Goal: Navigation & Orientation: Find specific page/section

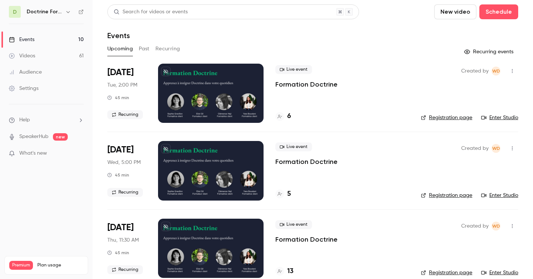
click at [145, 51] on button "Past" at bounding box center [144, 49] width 11 height 12
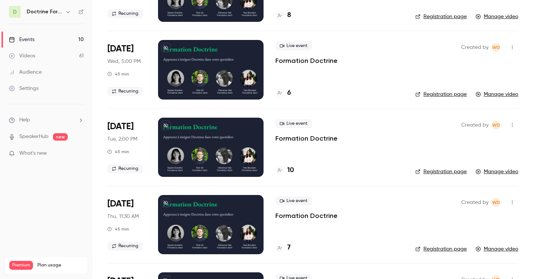
scroll to position [100, 0]
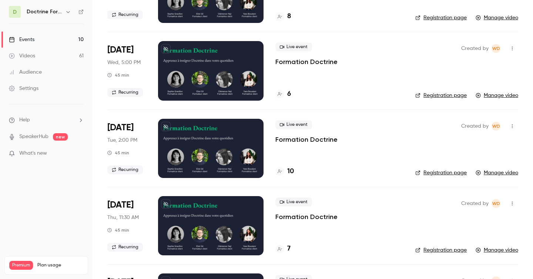
click at [296, 137] on p "Formation Doctrine" at bounding box center [306, 139] width 62 height 9
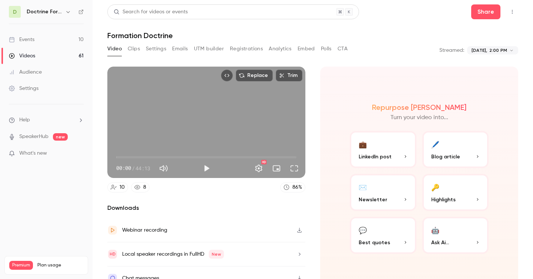
scroll to position [11, 0]
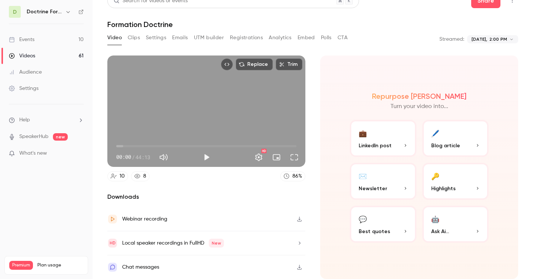
click at [248, 37] on button "Registrations" at bounding box center [246, 38] width 33 height 12
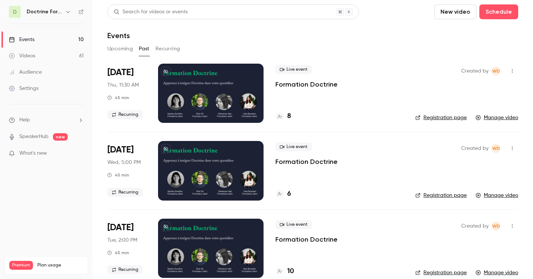
click at [297, 162] on p "Formation Doctrine" at bounding box center [306, 161] width 62 height 9
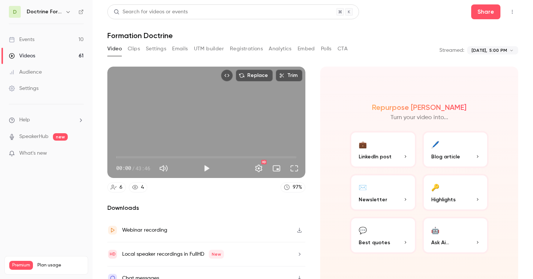
click at [242, 46] on button "Registrations" at bounding box center [246, 49] width 33 height 12
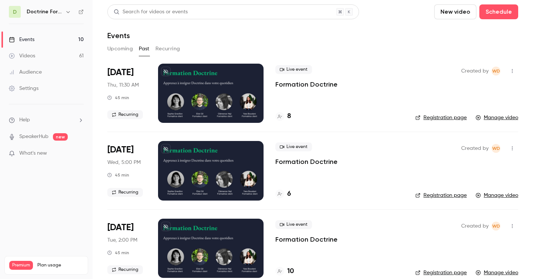
click at [298, 84] on p "Formation Doctrine" at bounding box center [306, 84] width 62 height 9
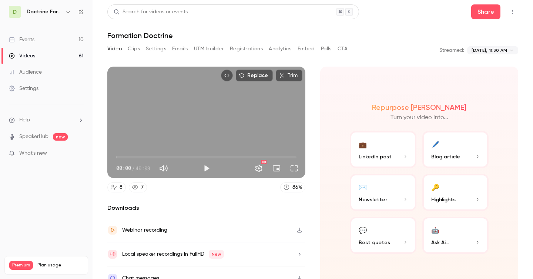
click at [249, 47] on button "Registrations" at bounding box center [246, 49] width 33 height 12
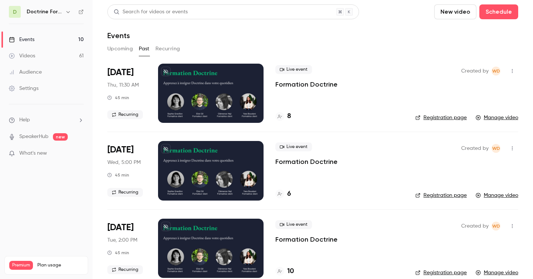
click at [55, 10] on h6 "Doctrine Formation Corporate" at bounding box center [45, 11] width 36 height 7
click at [68, 11] on icon "button" at bounding box center [68, 12] width 6 height 6
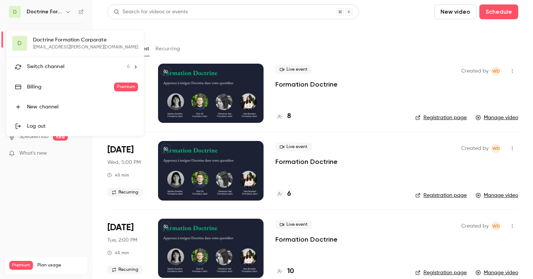
click at [62, 66] on span "Switch channel" at bounding box center [45, 67] width 37 height 8
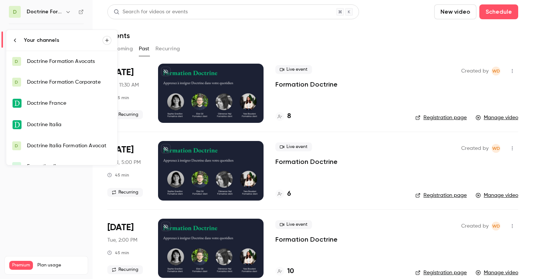
click at [63, 80] on div "Doctrine Formation Corporate" at bounding box center [69, 81] width 84 height 7
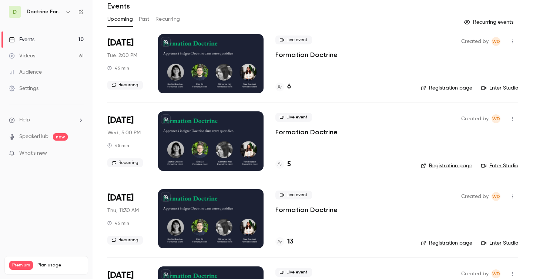
scroll to position [18, 0]
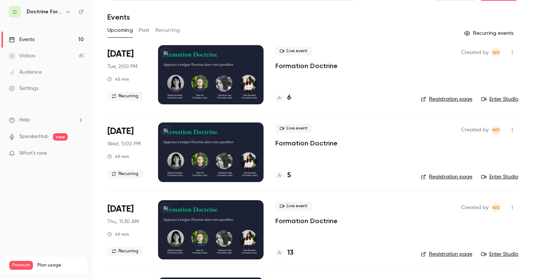
click at [141, 28] on button "Past" at bounding box center [144, 30] width 11 height 12
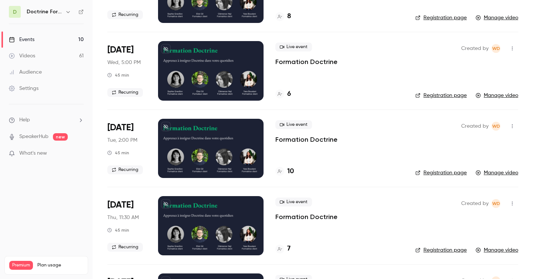
scroll to position [100, 0]
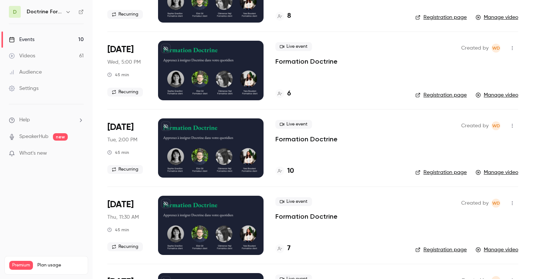
click at [310, 138] on p "Formation Doctrine" at bounding box center [306, 139] width 62 height 9
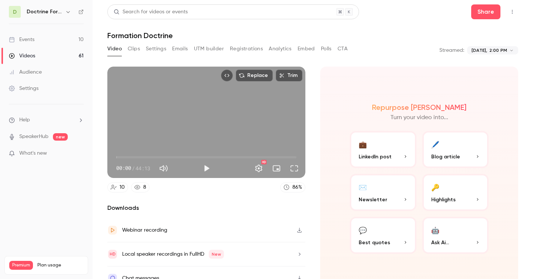
click at [239, 49] on button "Registrations" at bounding box center [246, 49] width 33 height 12
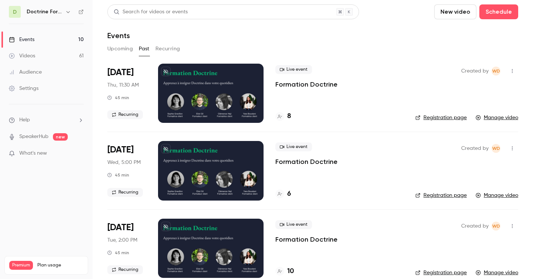
click at [293, 160] on p "Formation Doctrine" at bounding box center [306, 161] width 62 height 9
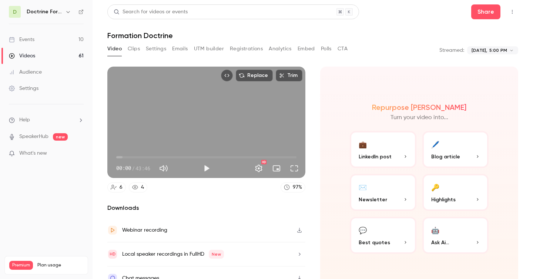
click at [250, 48] on button "Registrations" at bounding box center [246, 49] width 33 height 12
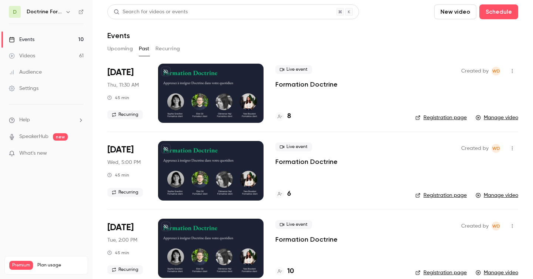
click at [304, 84] on p "Formation Doctrine" at bounding box center [306, 84] width 62 height 9
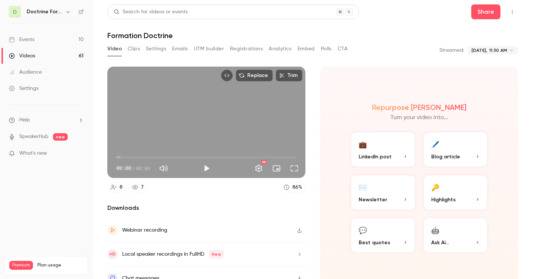
click at [50, 12] on h6 "Doctrine Formation Corporate" at bounding box center [45, 11] width 36 height 7
click at [70, 12] on icon "button" at bounding box center [68, 12] width 6 height 6
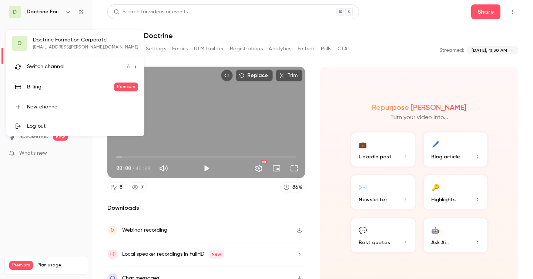
click at [48, 64] on span "Switch channel" at bounding box center [45, 67] width 37 height 8
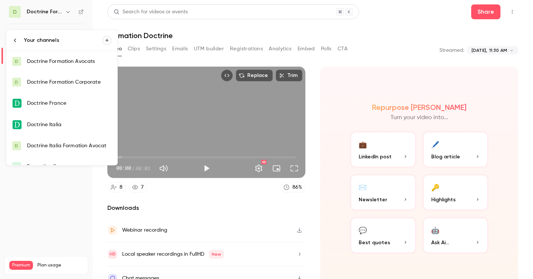
click at [62, 65] on link "D Doctrine Formation Avocats" at bounding box center [61, 61] width 111 height 21
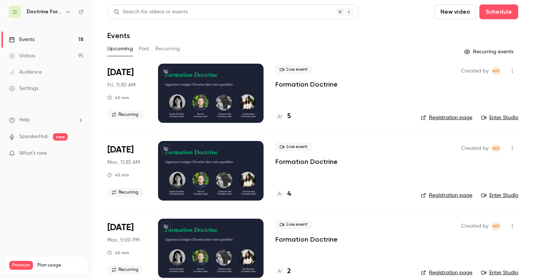
click at [146, 48] on button "Past" at bounding box center [144, 49] width 11 height 12
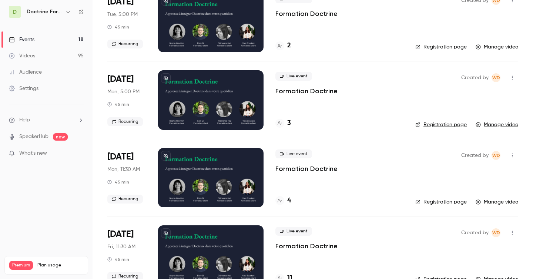
scroll to position [70, 0]
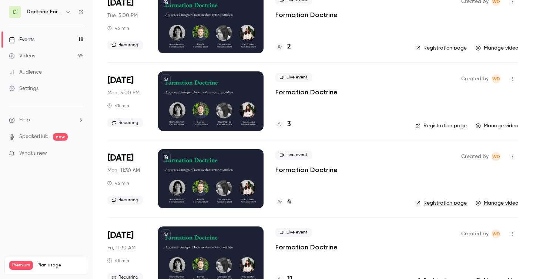
click at [313, 168] on p "Formation Doctrine" at bounding box center [306, 169] width 62 height 9
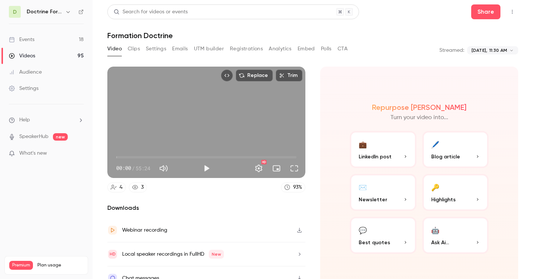
click at [250, 47] on button "Registrations" at bounding box center [246, 49] width 33 height 12
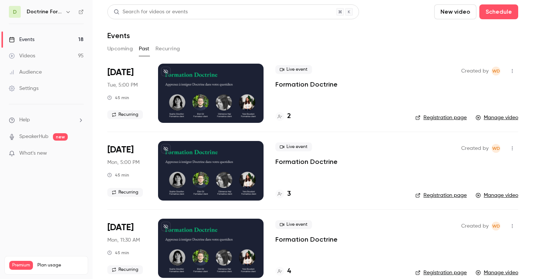
click at [282, 160] on p "Formation Doctrine" at bounding box center [306, 161] width 62 height 9
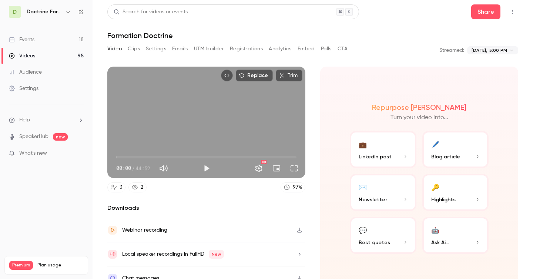
click at [247, 49] on button "Registrations" at bounding box center [246, 49] width 33 height 12
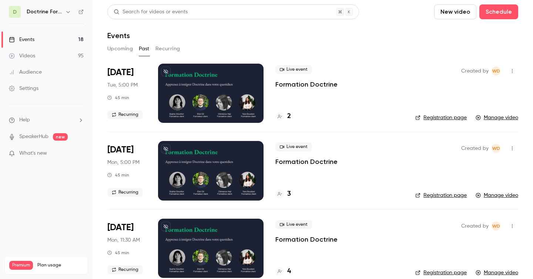
click at [291, 86] on p "Formation Doctrine" at bounding box center [306, 84] width 62 height 9
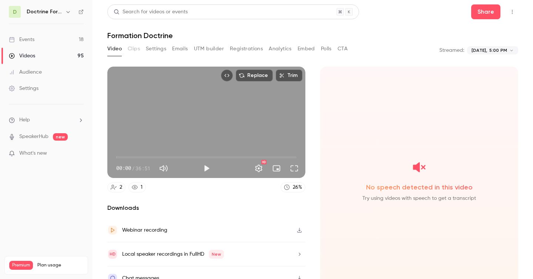
click at [243, 48] on button "Registrations" at bounding box center [246, 49] width 33 height 12
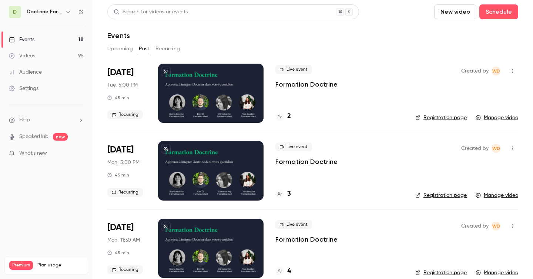
click at [70, 11] on icon "button" at bounding box center [68, 12] width 6 height 6
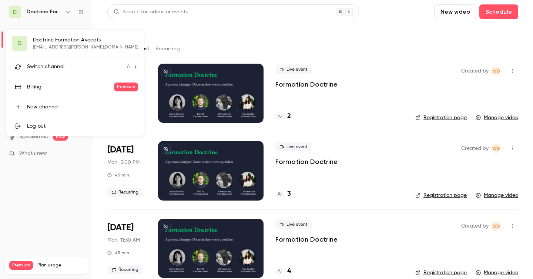
click at [59, 60] on li "Switch channel 6" at bounding box center [75, 67] width 138 height 20
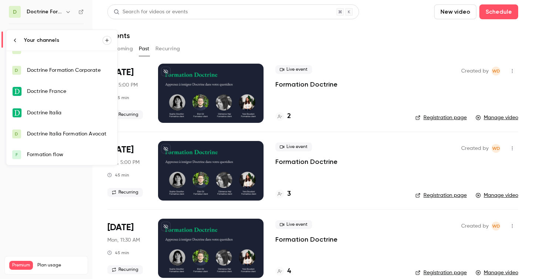
scroll to position [11, 0]
click at [52, 150] on link "F Formation flow" at bounding box center [61, 155] width 111 height 21
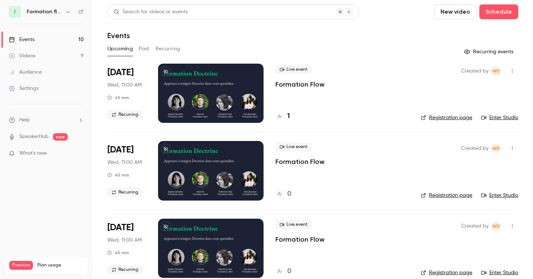
click at [144, 48] on button "Past" at bounding box center [144, 49] width 11 height 12
click at [309, 83] on p "Formation Flow" at bounding box center [299, 84] width 49 height 9
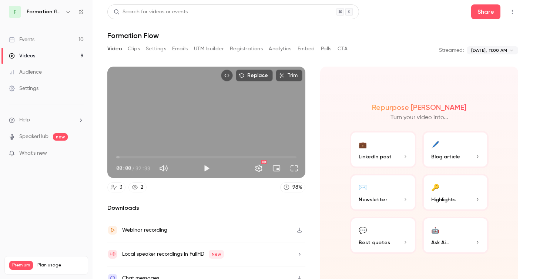
click at [244, 49] on button "Registrations" at bounding box center [246, 49] width 33 height 12
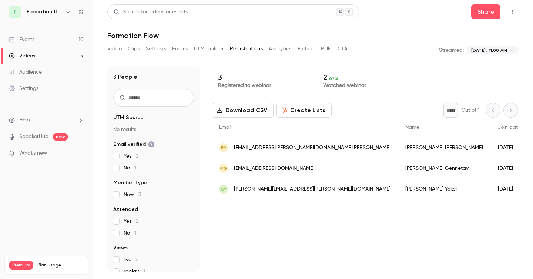
click at [55, 41] on link "Events 10" at bounding box center [46, 39] width 92 height 16
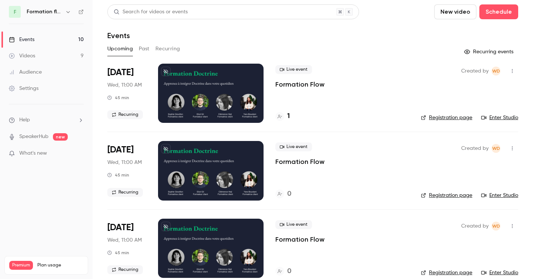
click at [61, 10] on h6 "Formation flow" at bounding box center [45, 11] width 36 height 7
click at [68, 12] on icon "button" at bounding box center [67, 12] width 3 height 2
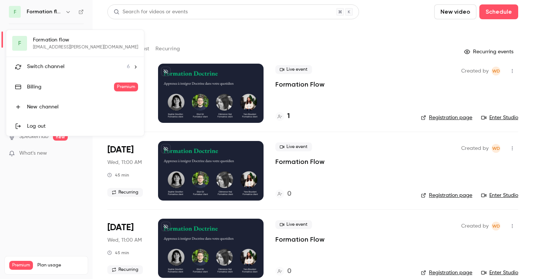
click at [61, 63] on span "Switch channel" at bounding box center [45, 67] width 37 height 8
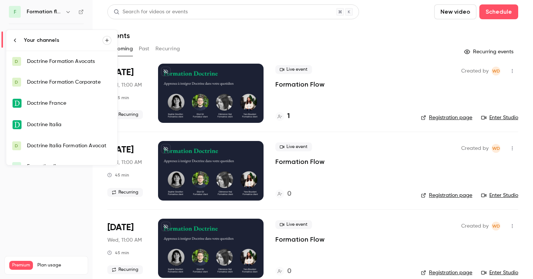
click at [60, 67] on link "D Doctrine Formation Avocats" at bounding box center [61, 61] width 111 height 21
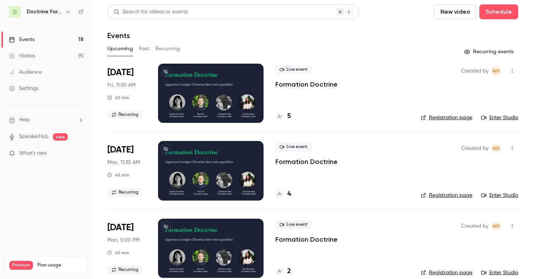
click at [67, 12] on icon "button" at bounding box center [68, 12] width 6 height 6
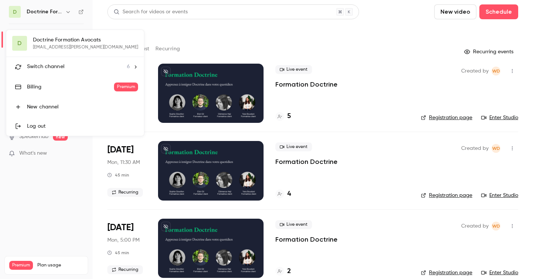
click at [62, 65] on span "Switch channel" at bounding box center [45, 67] width 37 height 8
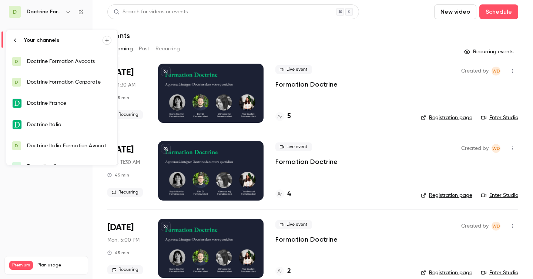
click at [64, 79] on div "Doctrine Formation Corporate" at bounding box center [69, 81] width 84 height 7
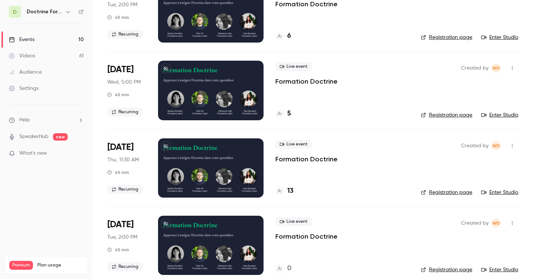
scroll to position [81, 0]
